Goal: Transaction & Acquisition: Purchase product/service

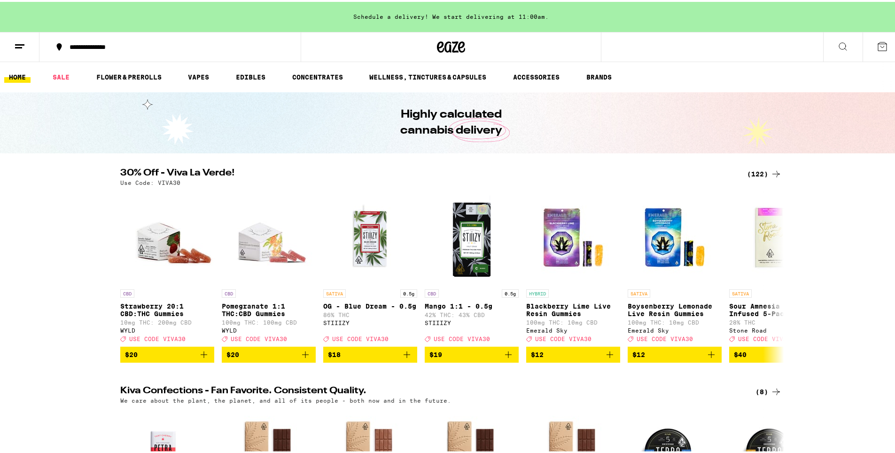
click at [759, 169] on div "(122)" at bounding box center [764, 171] width 35 height 11
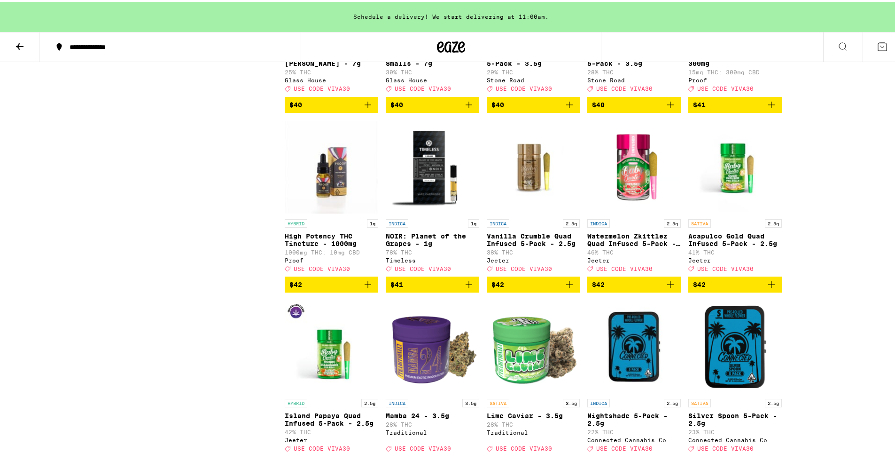
scroll to position [3995, 0]
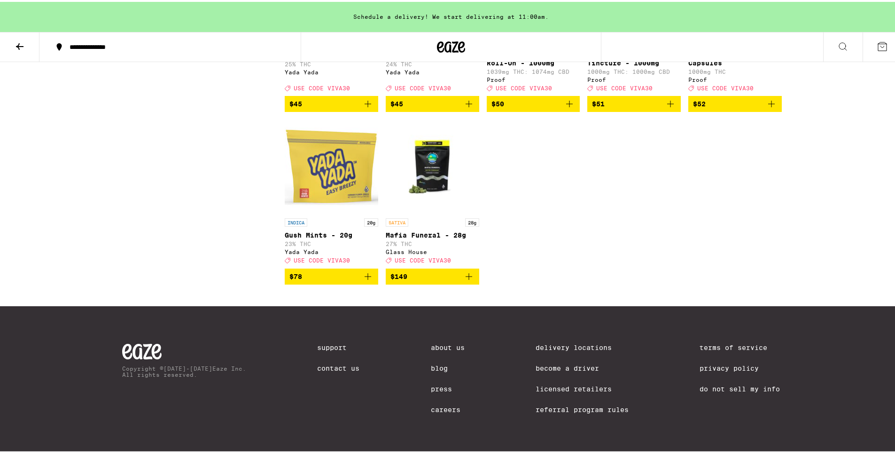
scroll to position [4512, 0]
